Goal: Transaction & Acquisition: Subscribe to service/newsletter

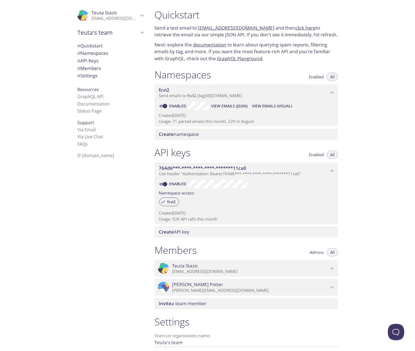
click at [238, 105] on span "View Emails (JSON)" at bounding box center [229, 106] width 36 height 7
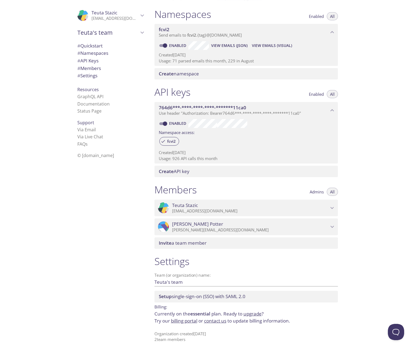
click at [200, 314] on span "essential" at bounding box center [200, 314] width 20 height 6
click at [249, 314] on link "upgrade" at bounding box center [252, 314] width 18 height 6
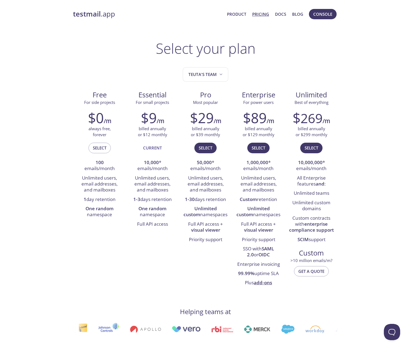
click at [129, 42] on div "Select your plan Teuta's team Free For side projects $0 /m always free, forever…" at bounding box center [205, 328] width 265 height 577
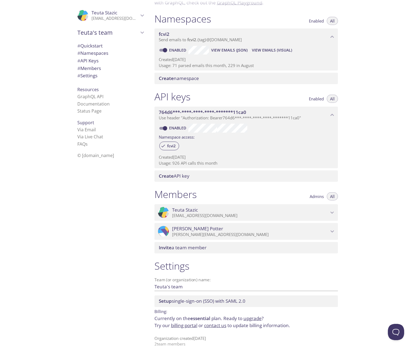
scroll to position [60, 0]
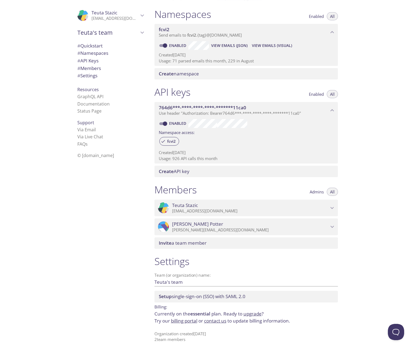
click at [254, 312] on link "upgrade" at bounding box center [252, 314] width 18 height 6
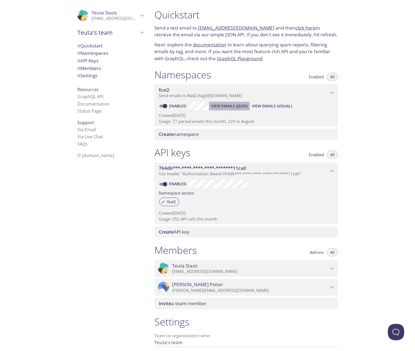
click at [234, 108] on span "View Emails (JSON)" at bounding box center [229, 106] width 36 height 7
